Goal: Transaction & Acquisition: Book appointment/travel/reservation

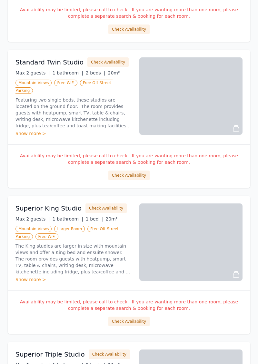
scroll to position [573, 0]
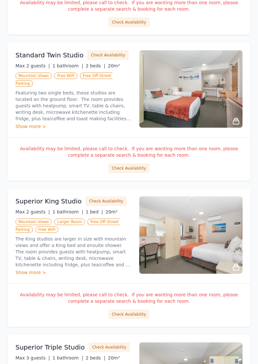
click at [138, 310] on button "Check Availability" at bounding box center [128, 315] width 41 height 10
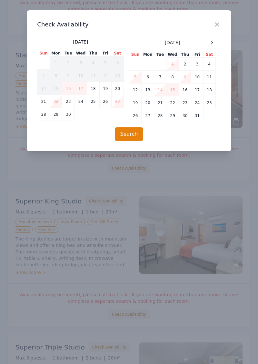
click at [213, 45] on div at bounding box center [212, 43] width 8 height 8
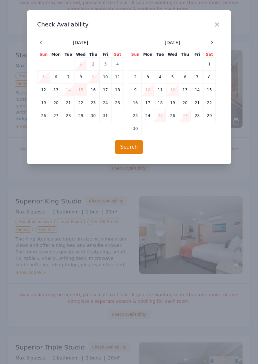
click at [212, 45] on icon at bounding box center [211, 42] width 5 height 5
click at [172, 105] on td "24" at bounding box center [172, 102] width 13 height 13
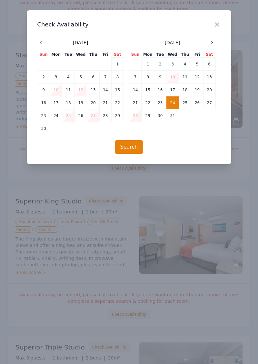
click at [185, 105] on td "25" at bounding box center [185, 102] width 12 height 13
click at [135, 149] on button "Search" at bounding box center [129, 147] width 29 height 14
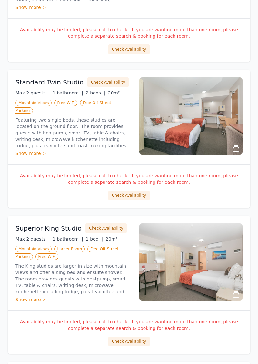
scroll to position [547, 0]
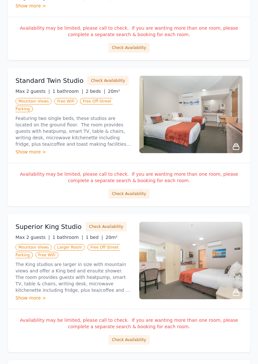
click at [124, 335] on button "Check Availability" at bounding box center [128, 340] width 41 height 10
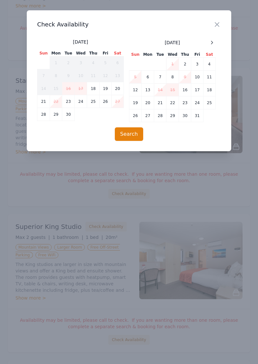
click at [214, 24] on icon "button" at bounding box center [217, 25] width 8 height 8
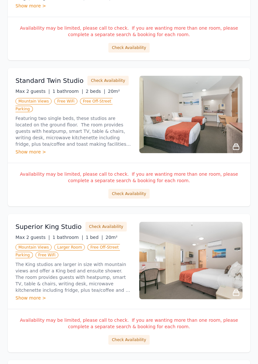
click at [106, 261] on p "The King studios are larger in size with mountain views and offer a King bed an…" at bounding box center [73, 277] width 116 height 32
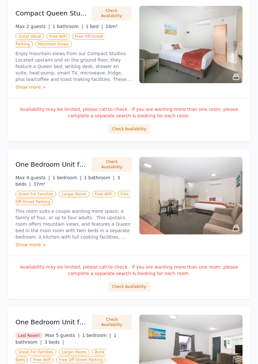
scroll to position [0, 0]
